Goal: Navigation & Orientation: Understand site structure

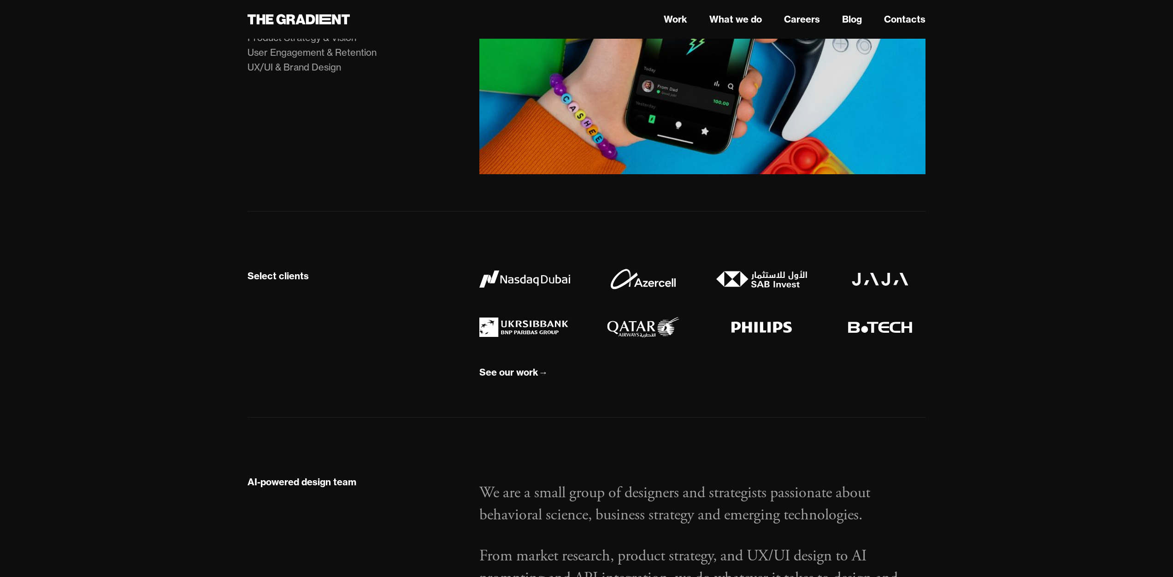
scroll to position [580, 0]
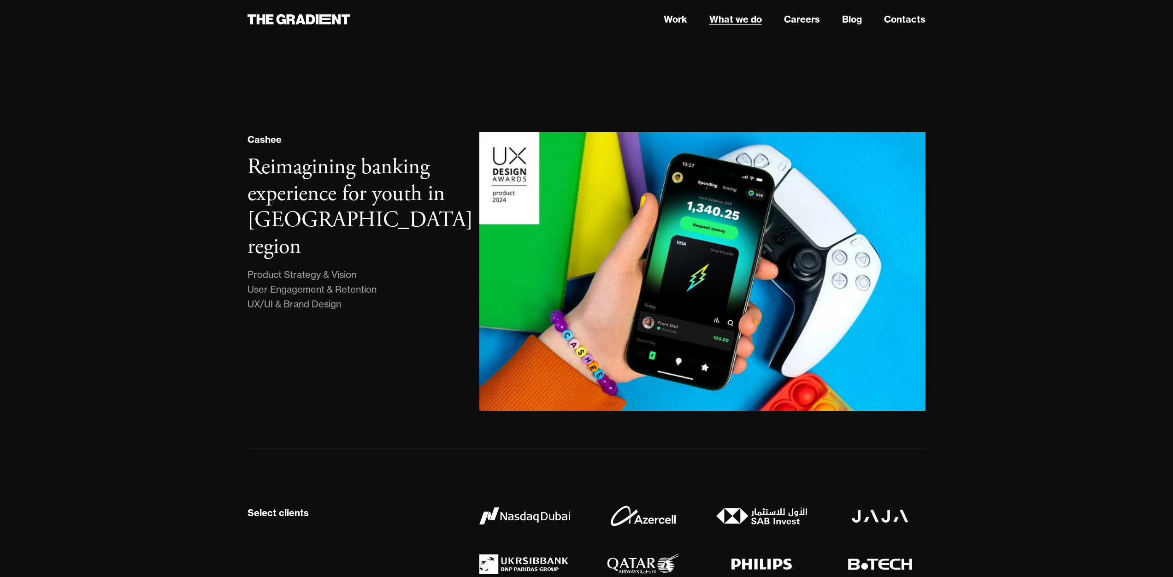
click at [721, 17] on link "What we do" at bounding box center [735, 19] width 53 height 14
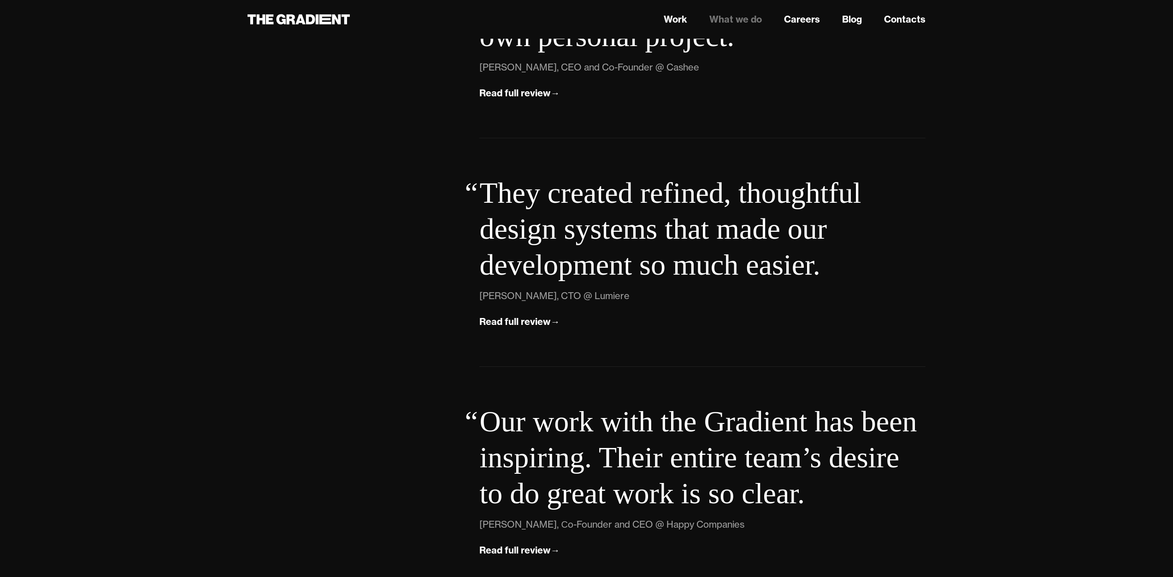
scroll to position [3258, 0]
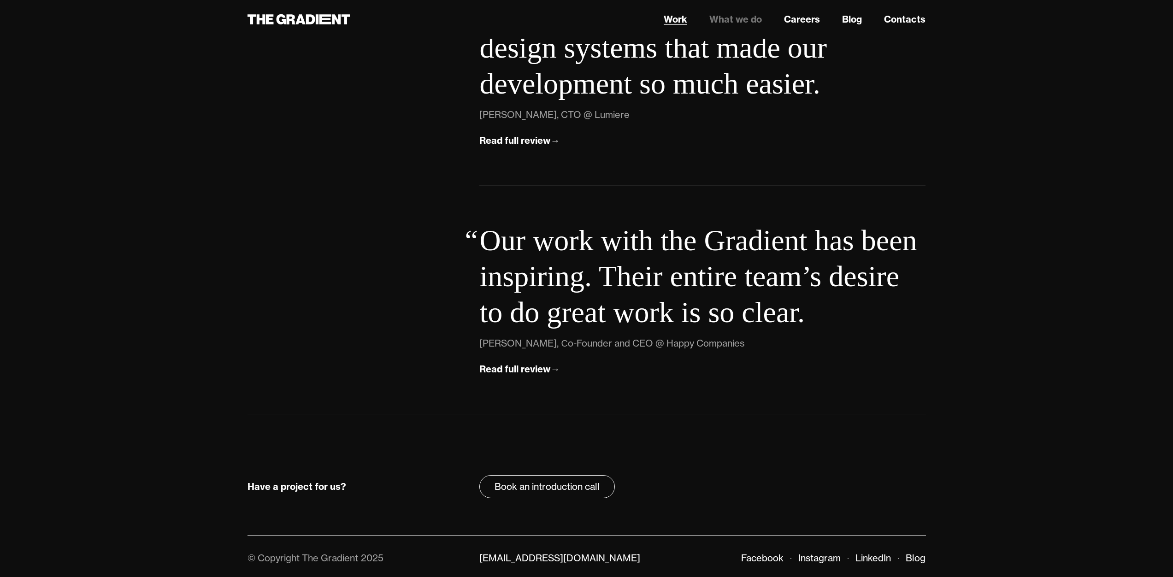
click at [668, 18] on link "Work" at bounding box center [674, 19] width 23 height 14
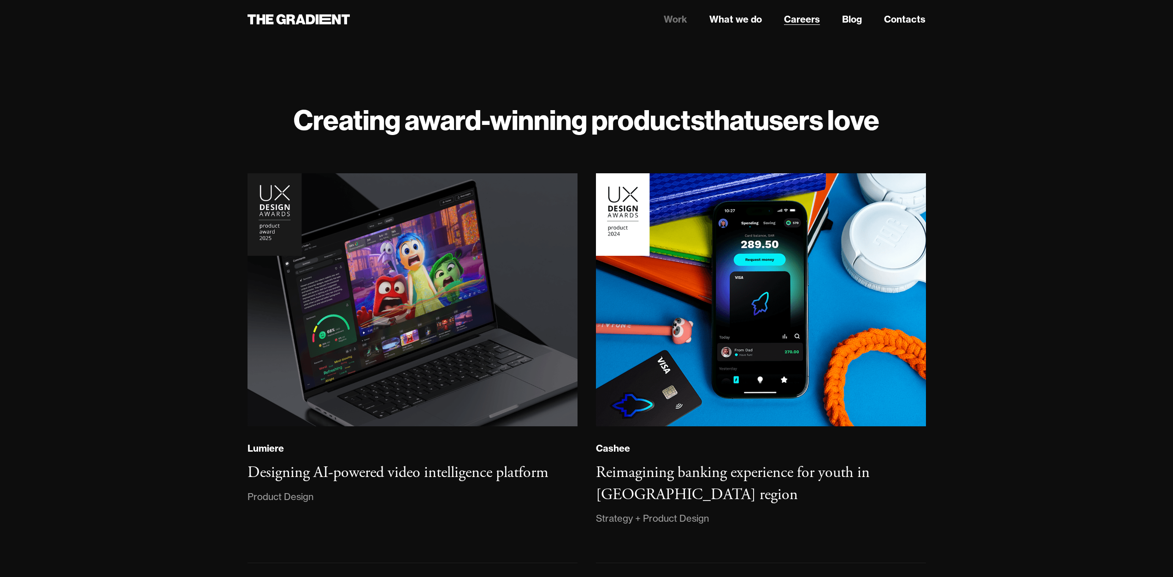
click at [813, 23] on link "Careers" at bounding box center [802, 19] width 36 height 14
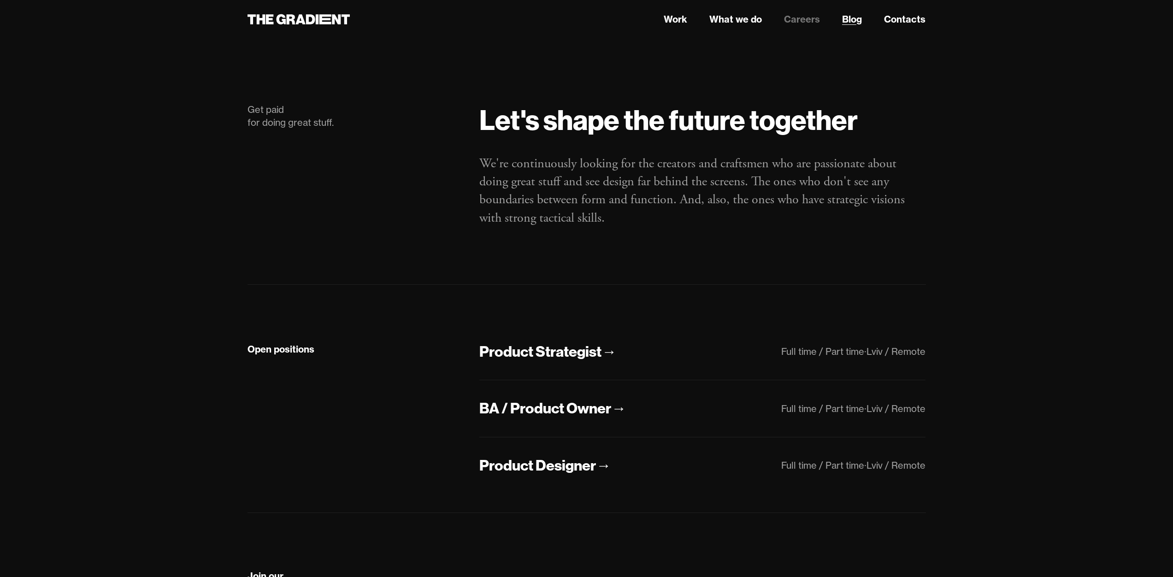
click at [860, 22] on link "Blog" at bounding box center [852, 19] width 20 height 14
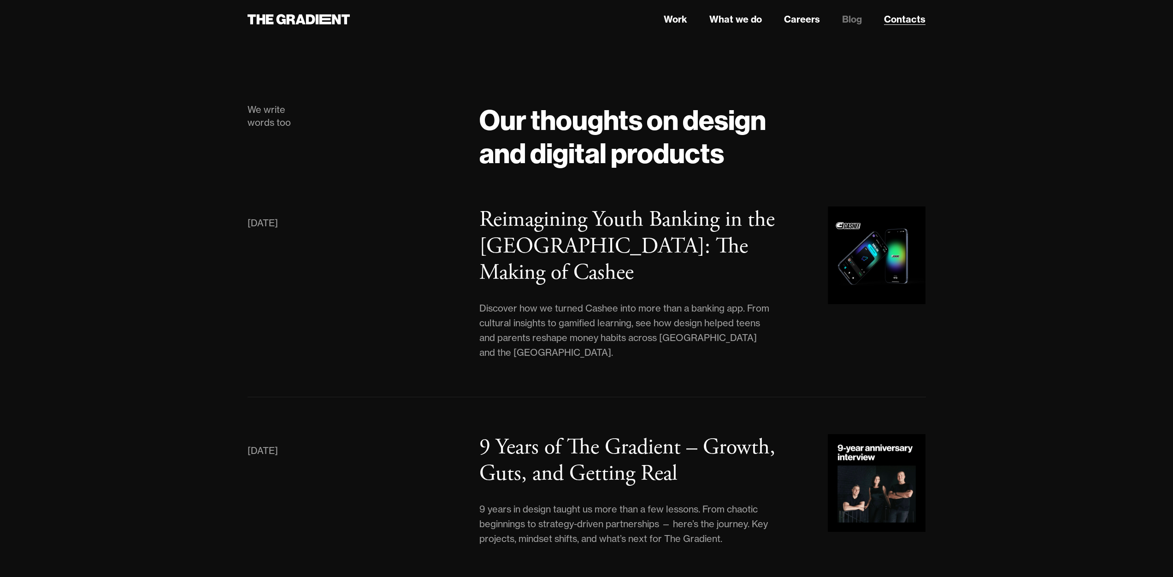
click at [901, 18] on link "Contacts" at bounding box center [904, 19] width 41 height 14
